Goal: Transaction & Acquisition: Book appointment/travel/reservation

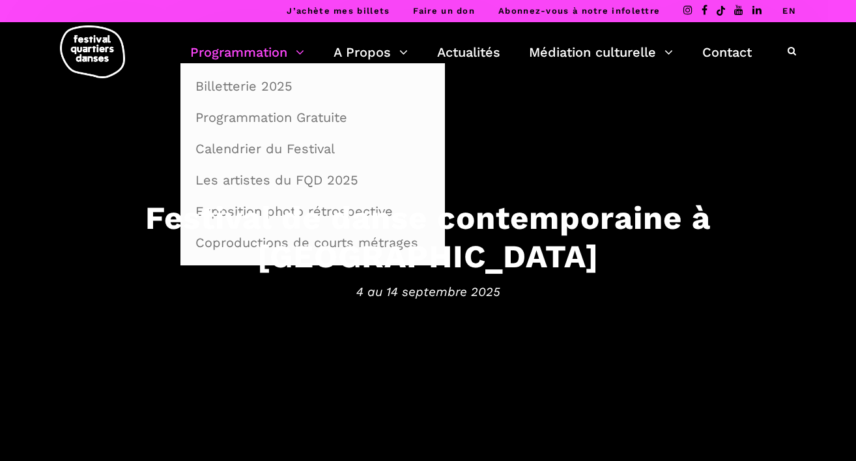
click at [205, 55] on link "Programmation" at bounding box center [247, 52] width 114 height 22
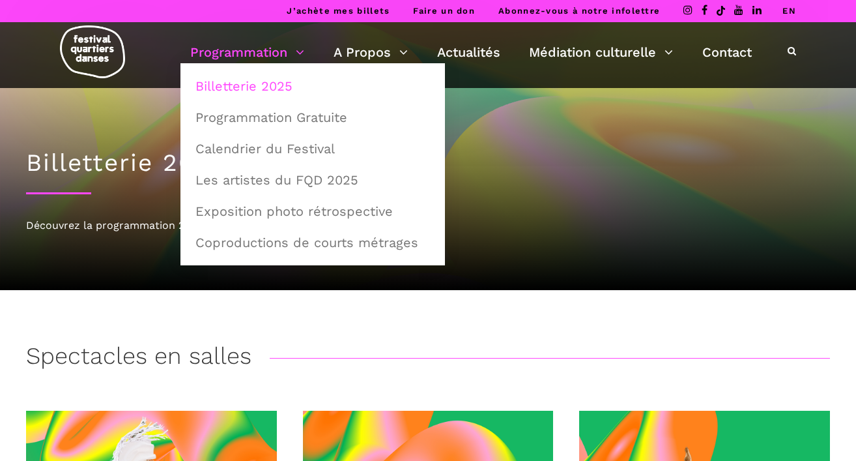
click at [229, 88] on link "Billetterie 2025" at bounding box center [313, 86] width 250 height 30
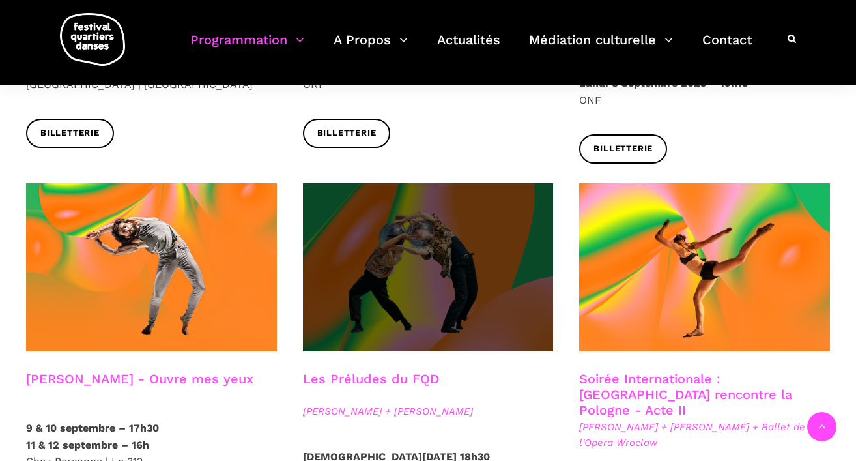
scroll to position [1127, 0]
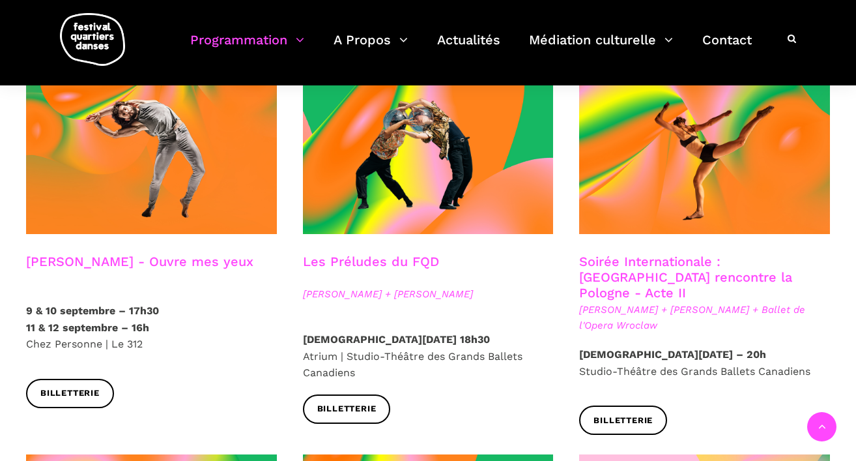
click at [94, 253] on link "[PERSON_NAME] - Ouvre mes yeux" at bounding box center [139, 261] width 227 height 16
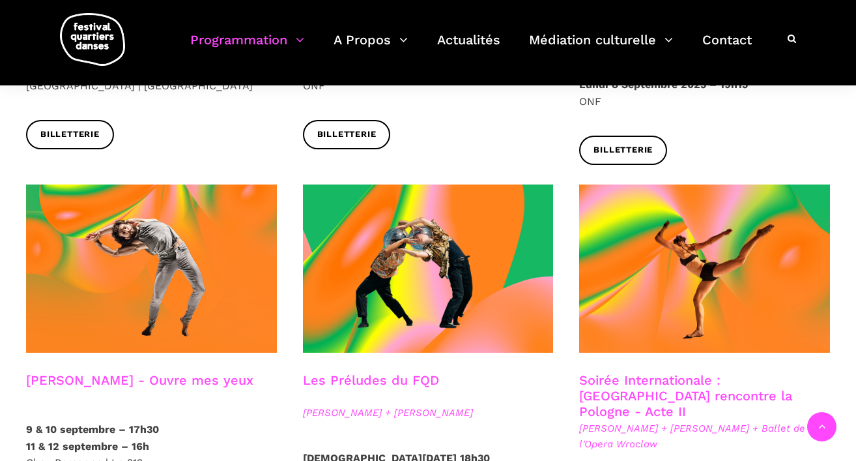
scroll to position [331, 0]
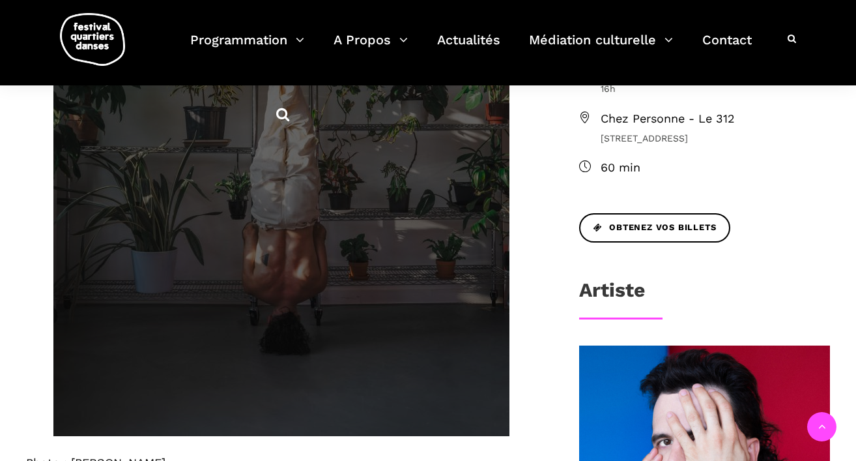
scroll to position [498, 0]
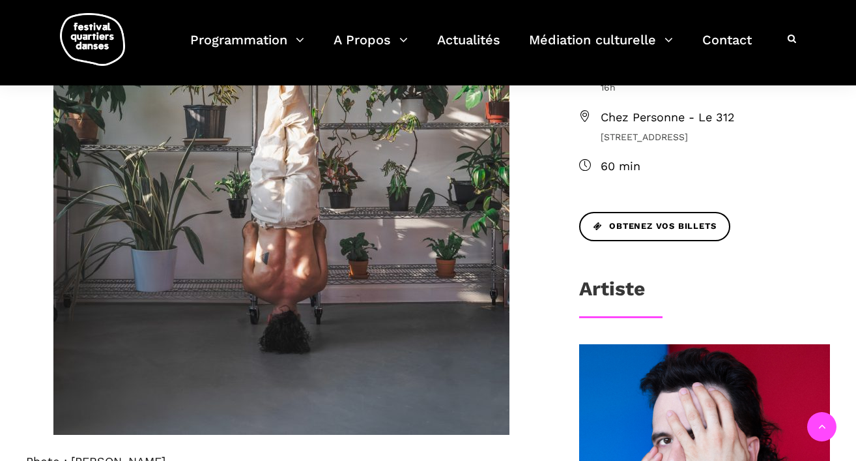
click at [657, 120] on span "Chez Personne - Le 312" at bounding box center [715, 117] width 229 height 19
click at [586, 113] on icon at bounding box center [585, 116] width 12 height 12
click at [608, 139] on span "10 avenue des Pins" at bounding box center [715, 137] width 229 height 14
